Goal: Information Seeking & Learning: Learn about a topic

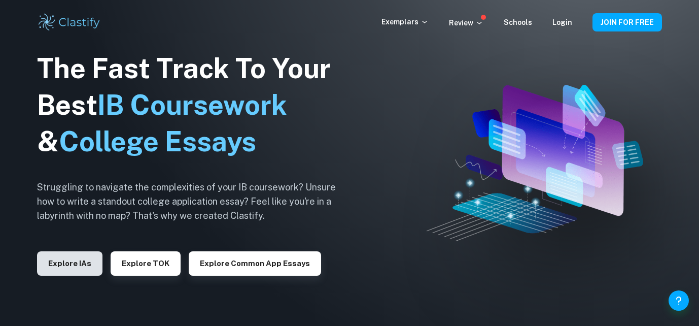
click at [81, 262] on button "Explore IAs" at bounding box center [69, 263] width 65 height 24
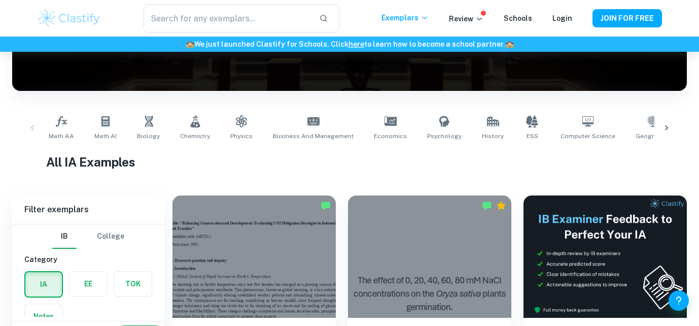
scroll to position [304, 0]
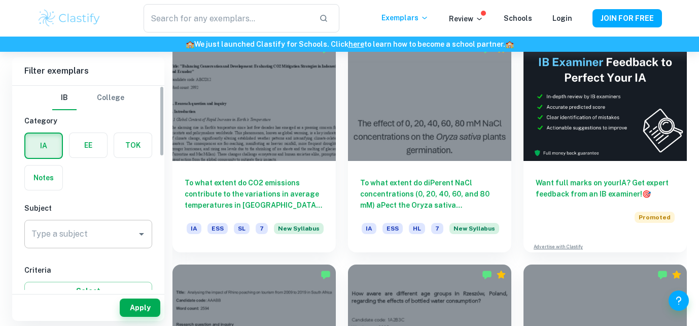
click at [88, 241] on input "Type a subject" at bounding box center [81, 233] width 104 height 19
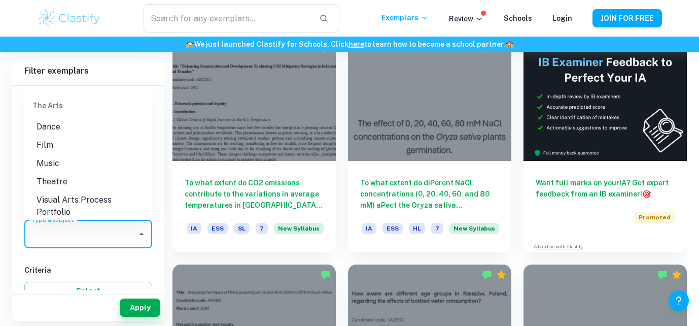
scroll to position [1547, 0]
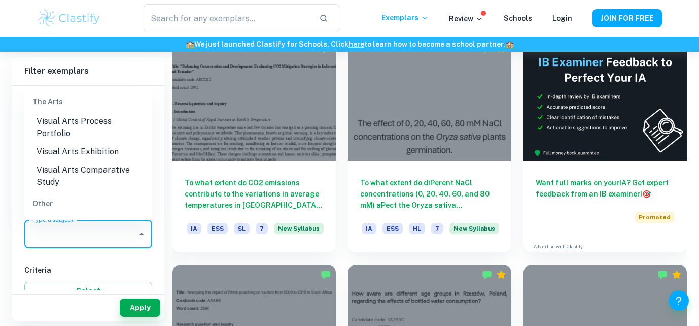
click at [68, 216] on li "ESS" at bounding box center [88, 225] width 128 height 18
type input "ESS"
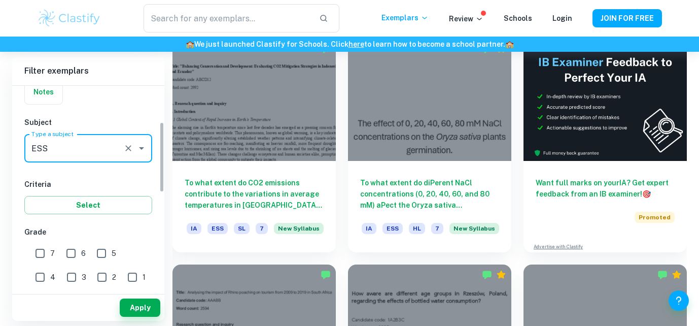
scroll to position [104, 0]
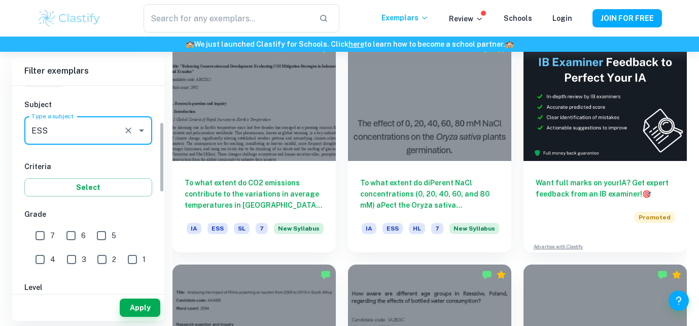
click at [37, 235] on input "7" at bounding box center [40, 235] width 20 height 20
checkbox input "true"
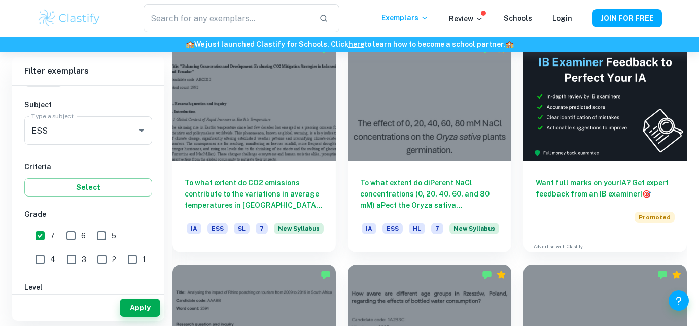
click at [81, 232] on span "6" at bounding box center [83, 235] width 5 height 11
click at [81, 232] on input "6" at bounding box center [71, 235] width 20 height 20
checkbox input "true"
click at [139, 302] on button "Apply" at bounding box center [140, 307] width 41 height 18
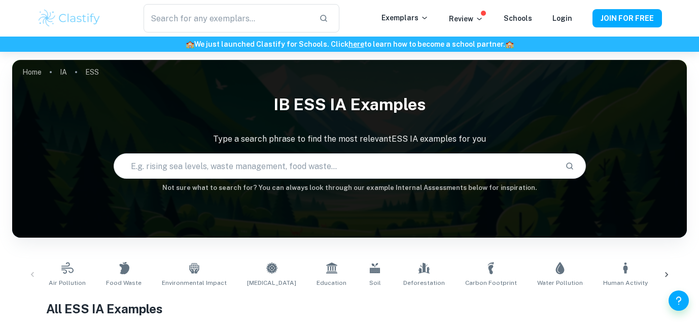
click at [251, 161] on input "text" at bounding box center [335, 166] width 443 height 28
click at [213, 170] on input "text" at bounding box center [335, 166] width 443 height 28
type input "grazing"
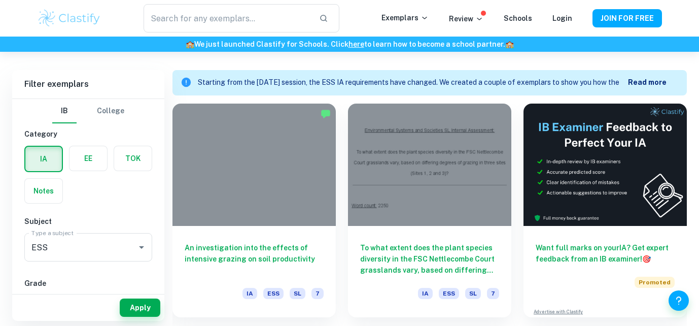
scroll to position [310, 0]
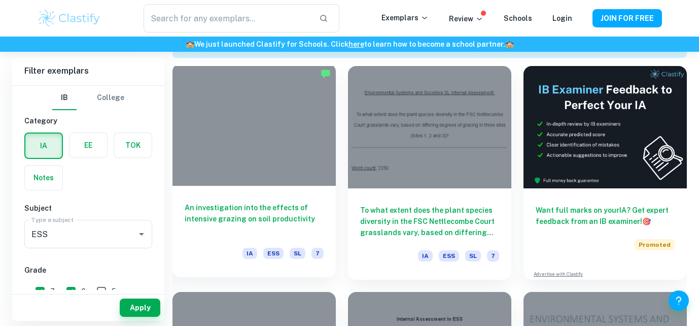
click at [269, 217] on h6 "An investigation into the effects of intensive grazing on soil productivity" at bounding box center [254, 219] width 139 height 34
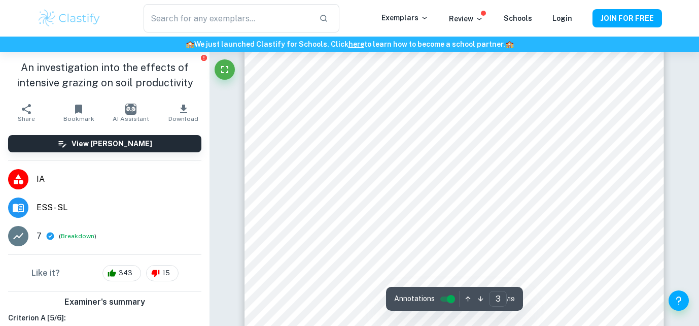
scroll to position [1567, 0]
type input "5"
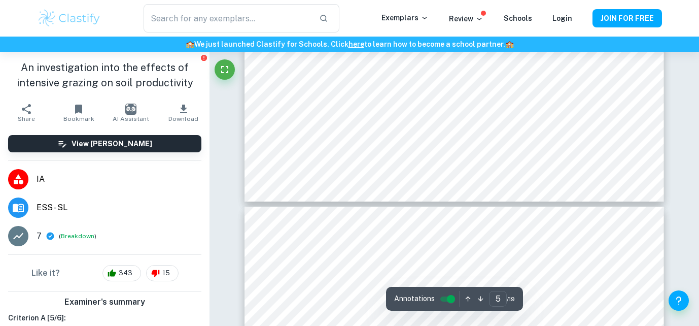
scroll to position [2880, 0]
